Goal: Information Seeking & Learning: Learn about a topic

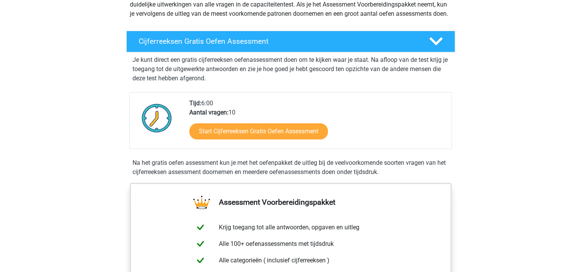
scroll to position [106, 0]
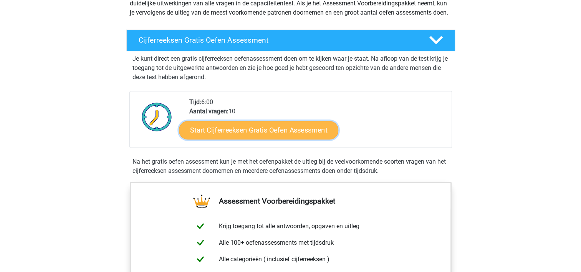
click at [258, 139] on link "Start Cijferreeksen Gratis Oefen Assessment" at bounding box center [258, 130] width 159 height 18
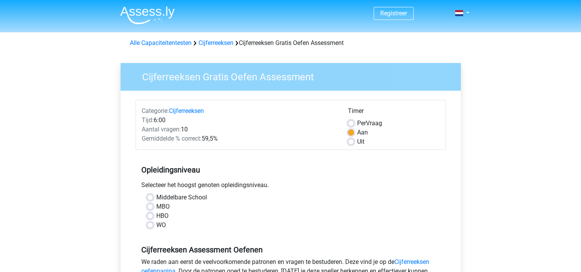
click at [156, 205] on label "MBO" at bounding box center [162, 206] width 13 height 9
click at [148, 205] on input "MBO" at bounding box center [150, 206] width 6 height 8
radio input "true"
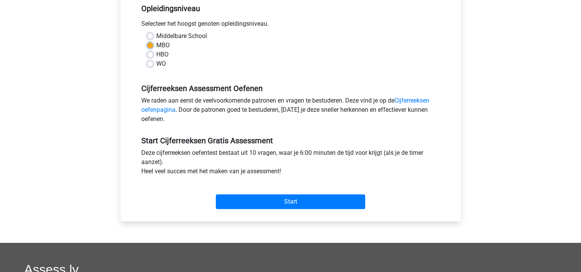
scroll to position [172, 0]
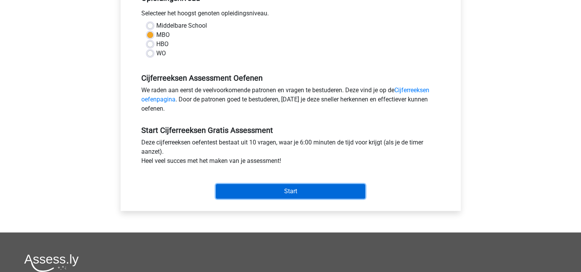
click at [287, 190] on input "Start" at bounding box center [290, 191] width 149 height 15
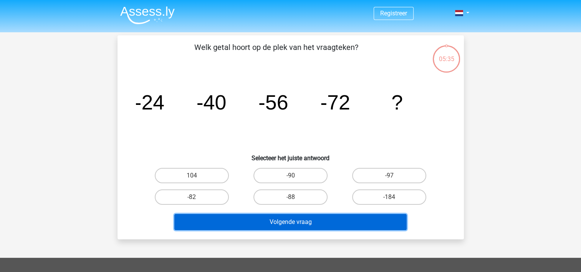
click at [270, 220] on button "Volgende vraag" at bounding box center [290, 222] width 232 height 16
click at [238, 221] on button "Volgende vraag" at bounding box center [290, 222] width 232 height 16
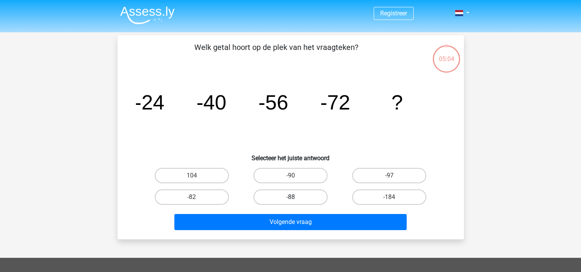
click at [293, 194] on label "-88" at bounding box center [291, 196] width 74 height 15
click at [293, 197] on input "-88" at bounding box center [292, 199] width 5 height 5
radio input "true"
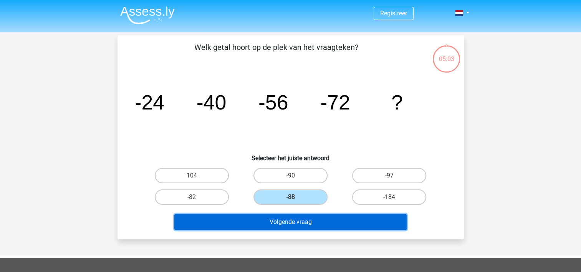
click at [290, 220] on button "Volgende vraag" at bounding box center [290, 222] width 232 height 16
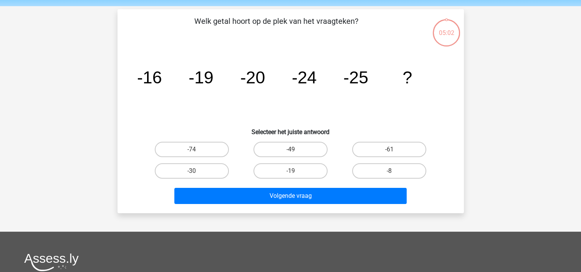
scroll to position [35, 0]
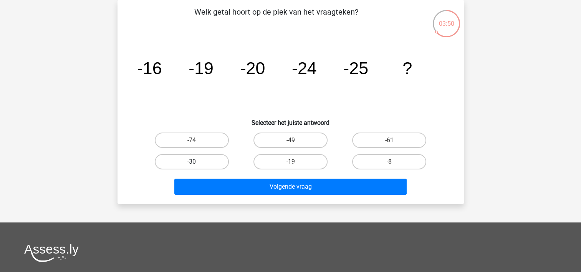
click at [195, 161] on label "-30" at bounding box center [192, 161] width 74 height 15
click at [195, 162] on input "-30" at bounding box center [194, 164] width 5 height 5
radio input "true"
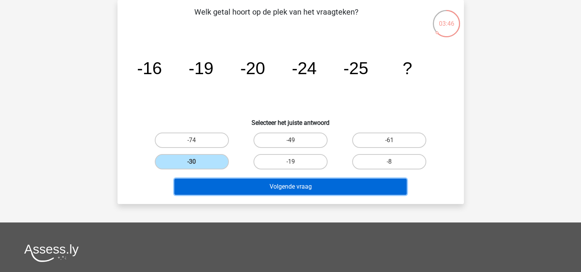
click at [290, 187] on button "Volgende vraag" at bounding box center [290, 187] width 232 height 16
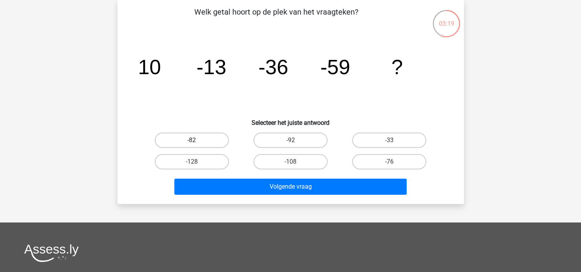
click at [191, 147] on label "-82" at bounding box center [192, 140] width 74 height 15
click at [192, 145] on input "-82" at bounding box center [194, 142] width 5 height 5
radio input "true"
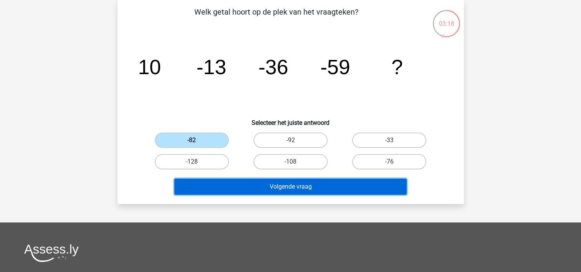
click at [253, 184] on button "Volgende vraag" at bounding box center [290, 187] width 232 height 16
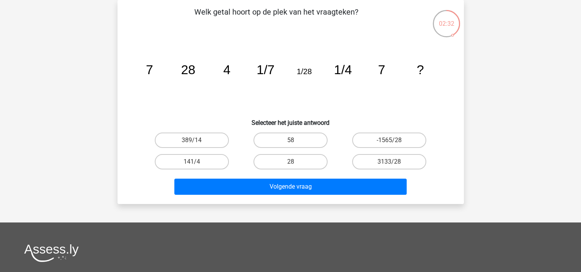
click at [294, 162] on input "28" at bounding box center [292, 164] width 5 height 5
radio input "true"
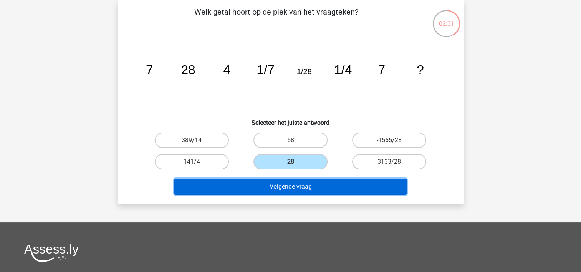
click at [287, 187] on button "Volgende vraag" at bounding box center [290, 187] width 232 height 16
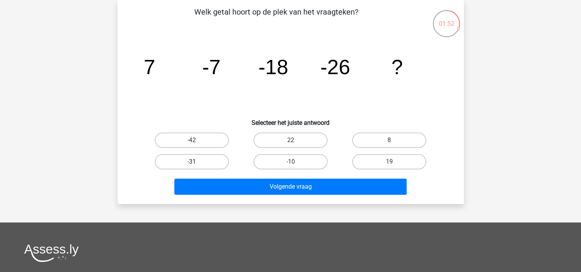
click at [202, 161] on label "-31" at bounding box center [192, 161] width 74 height 15
click at [197, 162] on input "-31" at bounding box center [194, 164] width 5 height 5
radio input "true"
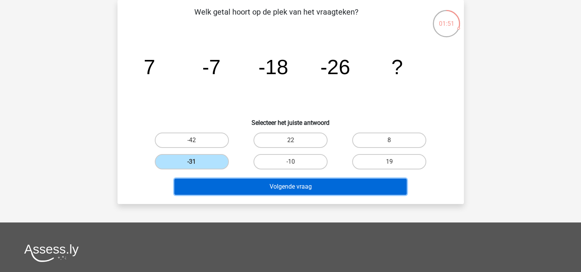
click at [245, 192] on button "Volgende vraag" at bounding box center [290, 187] width 232 height 16
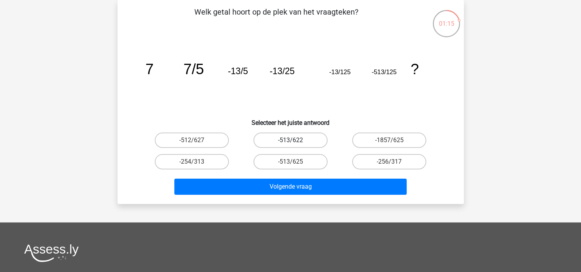
click at [290, 139] on label "-513/622" at bounding box center [291, 140] width 74 height 15
click at [290, 140] on input "-513/622" at bounding box center [292, 142] width 5 height 5
radio input "true"
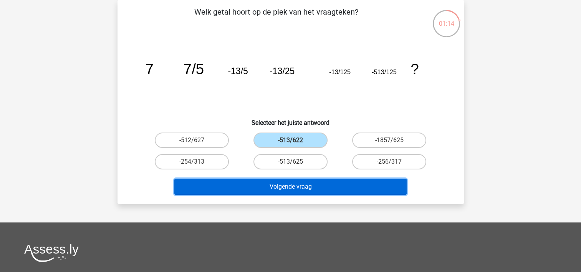
click at [286, 187] on button "Volgende vraag" at bounding box center [290, 187] width 232 height 16
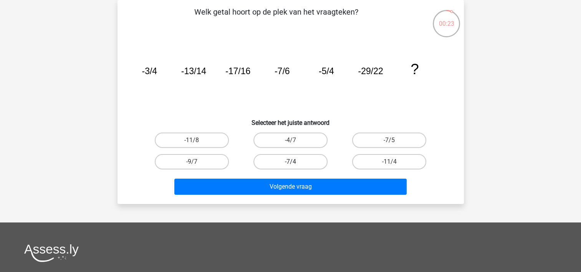
click at [277, 162] on label "-7/4" at bounding box center [291, 161] width 74 height 15
click at [290, 162] on input "-7/4" at bounding box center [292, 164] width 5 height 5
radio input "true"
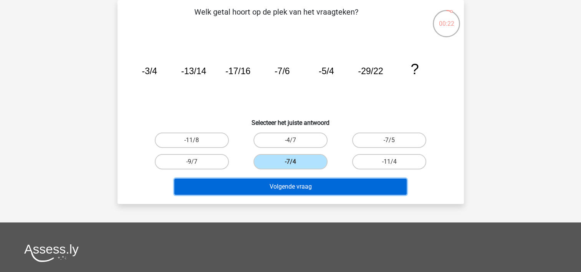
click at [269, 188] on button "Volgende vraag" at bounding box center [290, 187] width 232 height 16
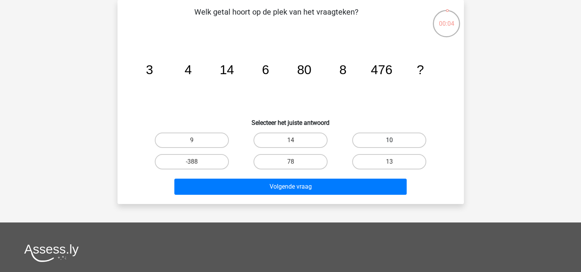
click at [372, 139] on label "10" at bounding box center [389, 140] width 74 height 15
click at [390, 140] on input "10" at bounding box center [392, 142] width 5 height 5
radio input "true"
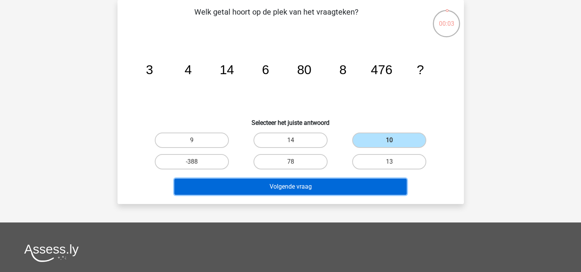
click at [309, 190] on button "Volgende vraag" at bounding box center [290, 187] width 232 height 16
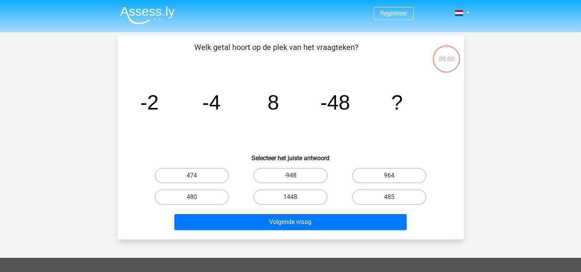
scroll to position [35, 0]
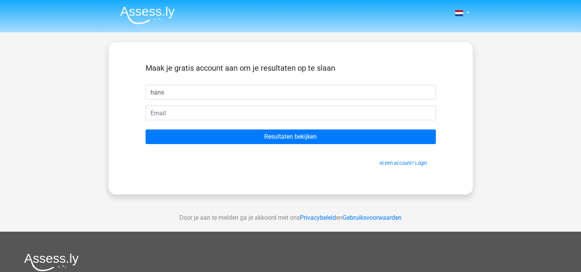
type input "hans"
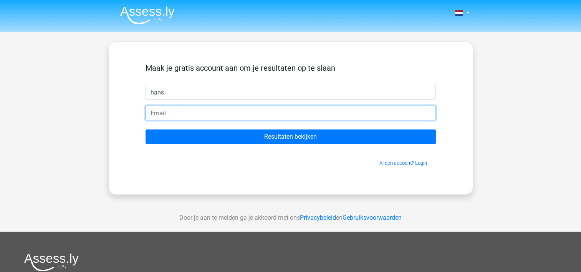
click at [151, 112] on input "email" at bounding box center [291, 113] width 290 height 15
type input "[EMAIL_ADDRESS][DOMAIN_NAME]"
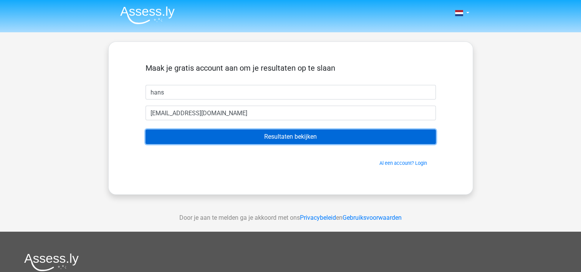
click at [259, 134] on input "Resultaten bekijken" at bounding box center [291, 136] width 290 height 15
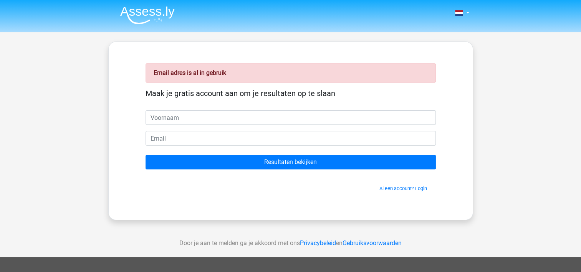
click at [163, 118] on input "text" at bounding box center [291, 117] width 290 height 15
type input "han"
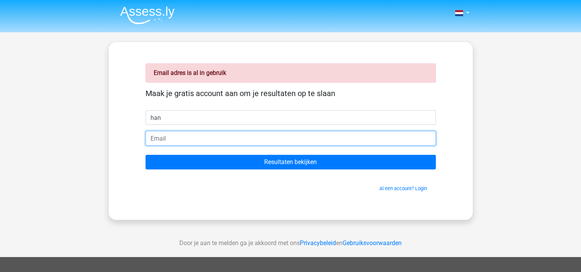
click at [153, 137] on input "email" at bounding box center [291, 138] width 290 height 15
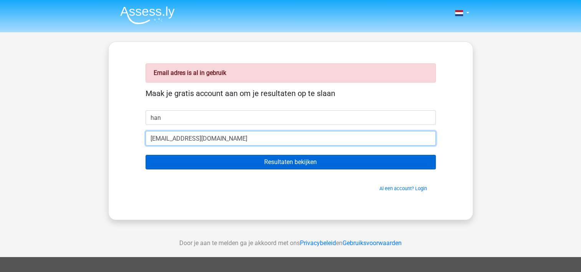
type input "[EMAIL_ADDRESS][DOMAIN_NAME]"
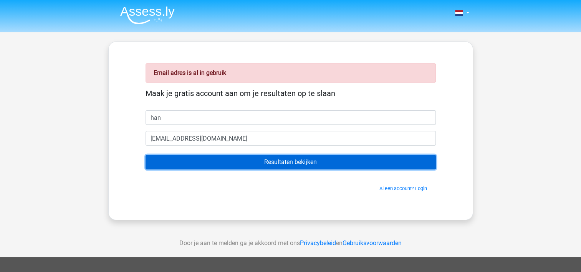
click at [264, 164] on input "Resultaten bekijken" at bounding box center [291, 162] width 290 height 15
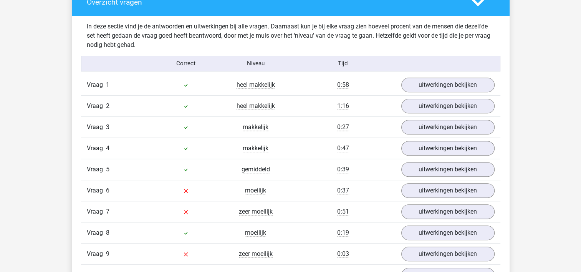
scroll to position [627, 0]
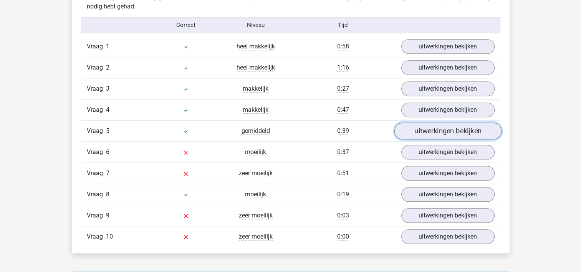
click at [443, 129] on link "uitwerkingen bekijken" at bounding box center [447, 131] width 107 height 17
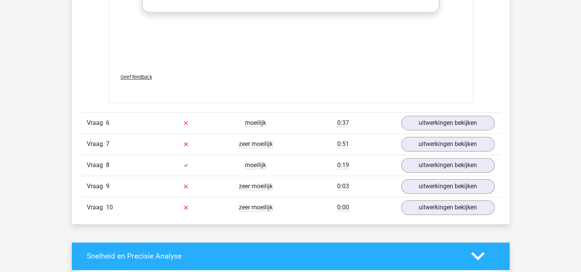
scroll to position [1136, 0]
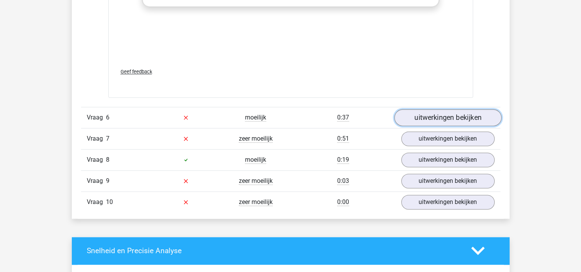
click at [450, 113] on link "uitwerkingen bekijken" at bounding box center [447, 117] width 107 height 17
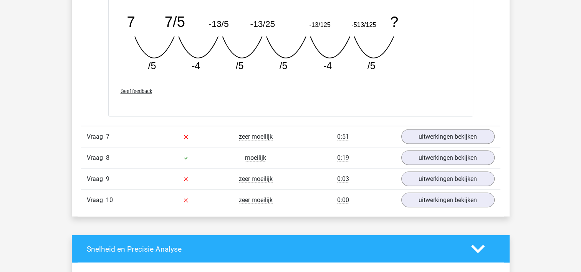
scroll to position [1470, 0]
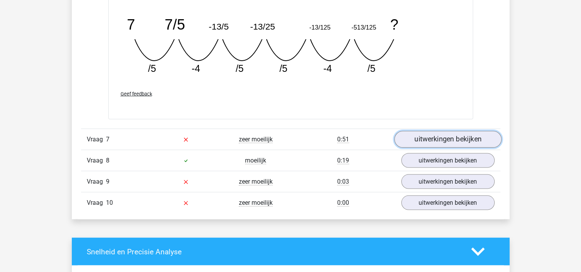
click at [424, 137] on link "uitwerkingen bekijken" at bounding box center [447, 139] width 107 height 17
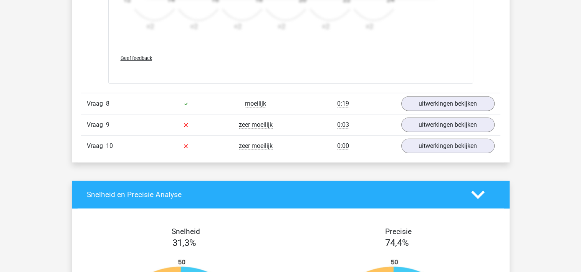
scroll to position [2005, 0]
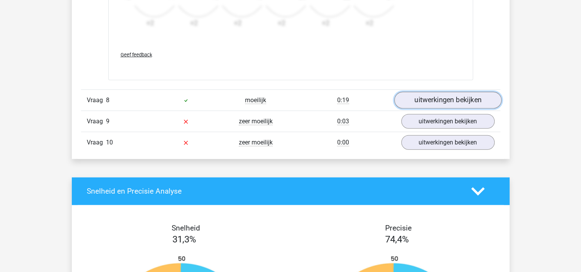
click at [442, 96] on link "uitwerkingen bekijken" at bounding box center [447, 100] width 107 height 17
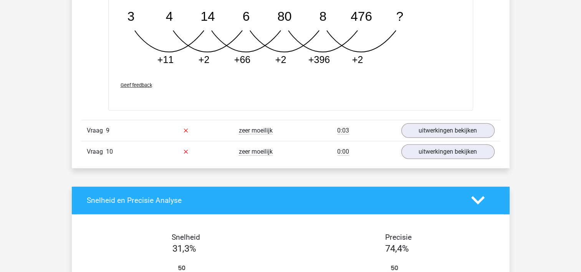
scroll to position [2381, 0]
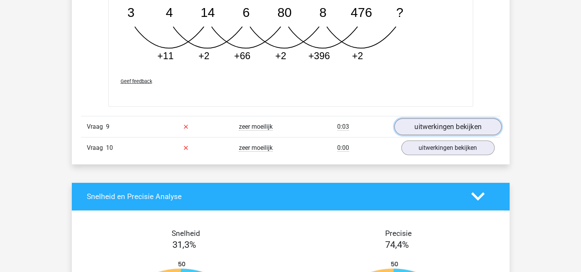
click at [457, 128] on link "uitwerkingen bekijken" at bounding box center [447, 126] width 107 height 17
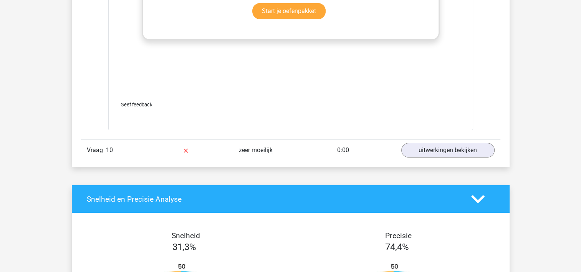
scroll to position [2843, 0]
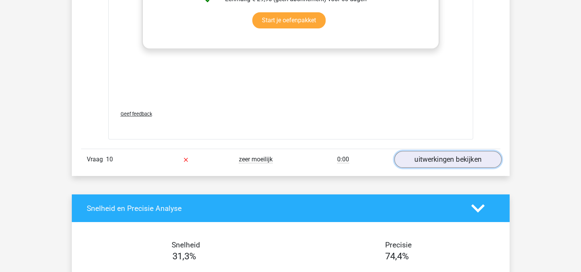
click at [463, 154] on link "uitwerkingen bekijken" at bounding box center [447, 159] width 107 height 17
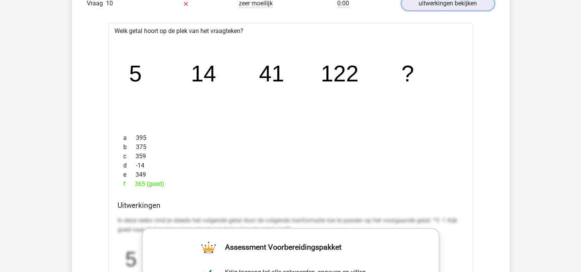
scroll to position [3010, 0]
